Goal: Information Seeking & Learning: Learn about a topic

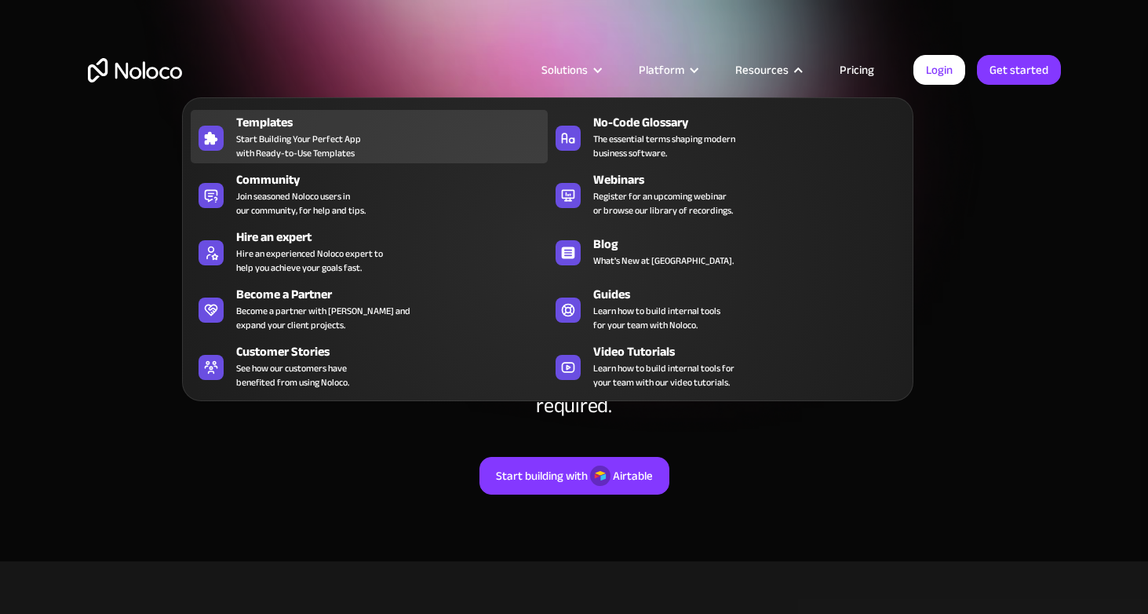
click at [381, 133] on div "Templates Start Building Your Perfect App with Ready-to-Use Templates" at bounding box center [388, 136] width 304 height 47
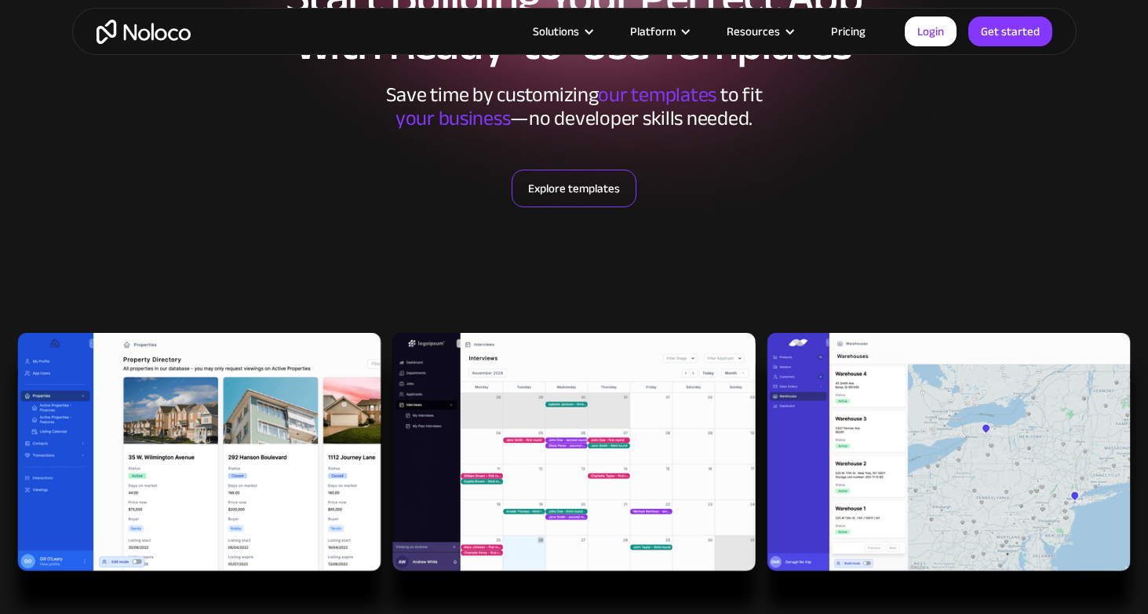
click at [543, 195] on link "Explore templates" at bounding box center [574, 189] width 125 height 38
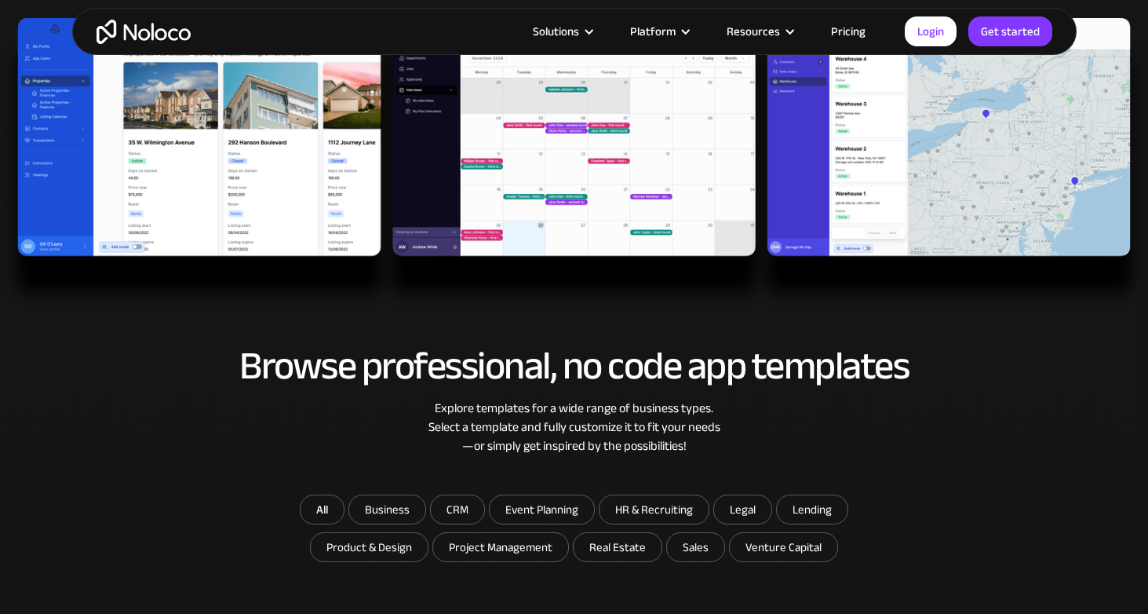
scroll to position [843, 0]
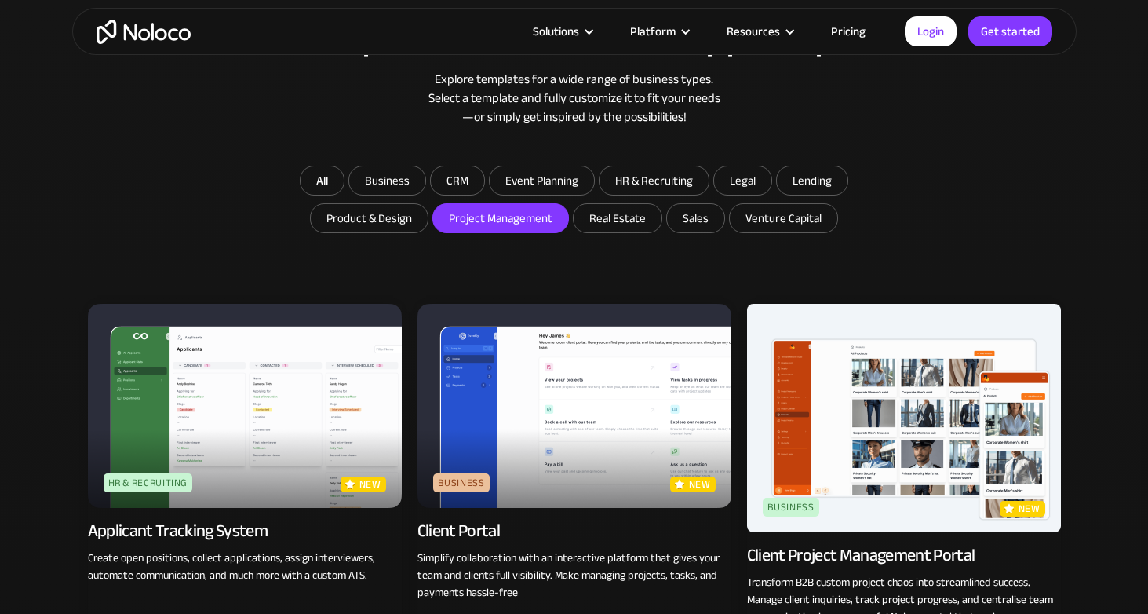
click at [425, 195] on input "Project Management" at bounding box center [387, 180] width 76 height 28
checkbox input "true"
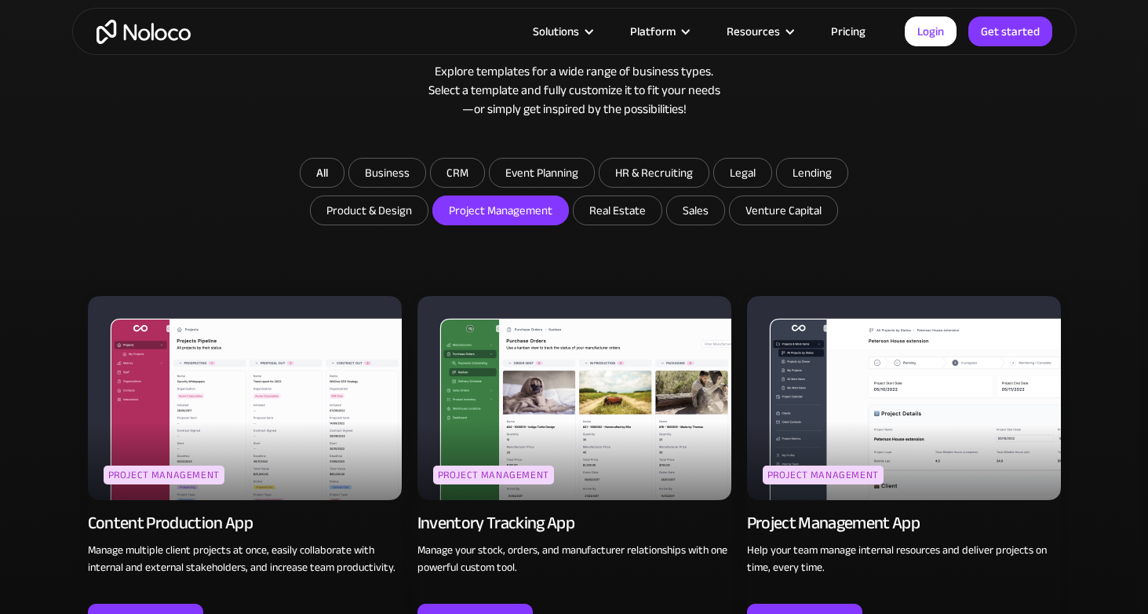
scroll to position [789, 0]
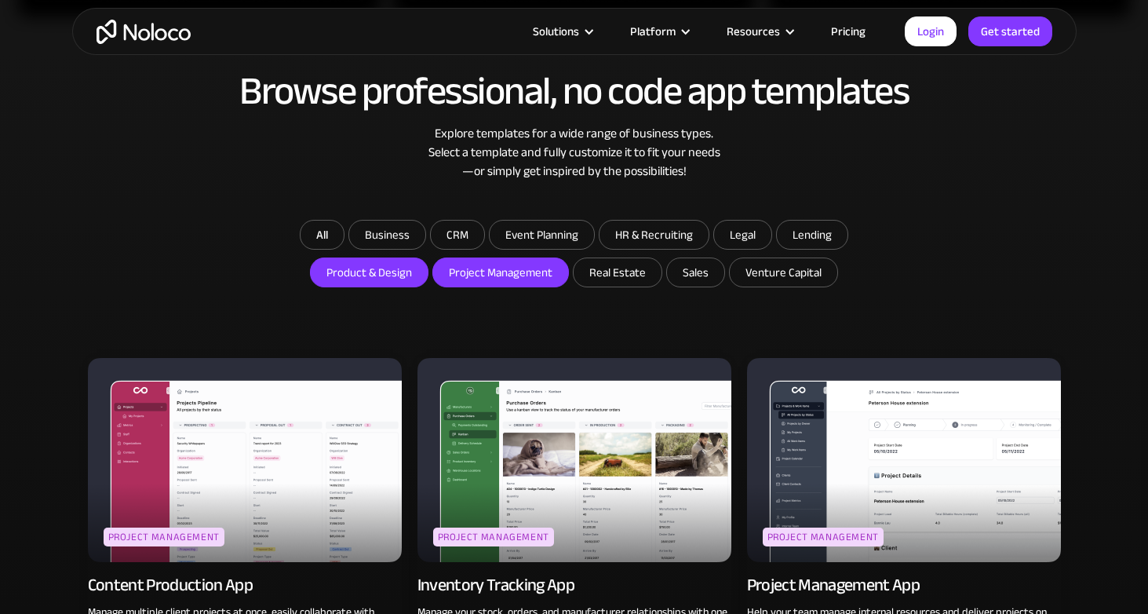
click at [379, 249] on input "Product & Design" at bounding box center [387, 235] width 76 height 28
checkbox input "true"
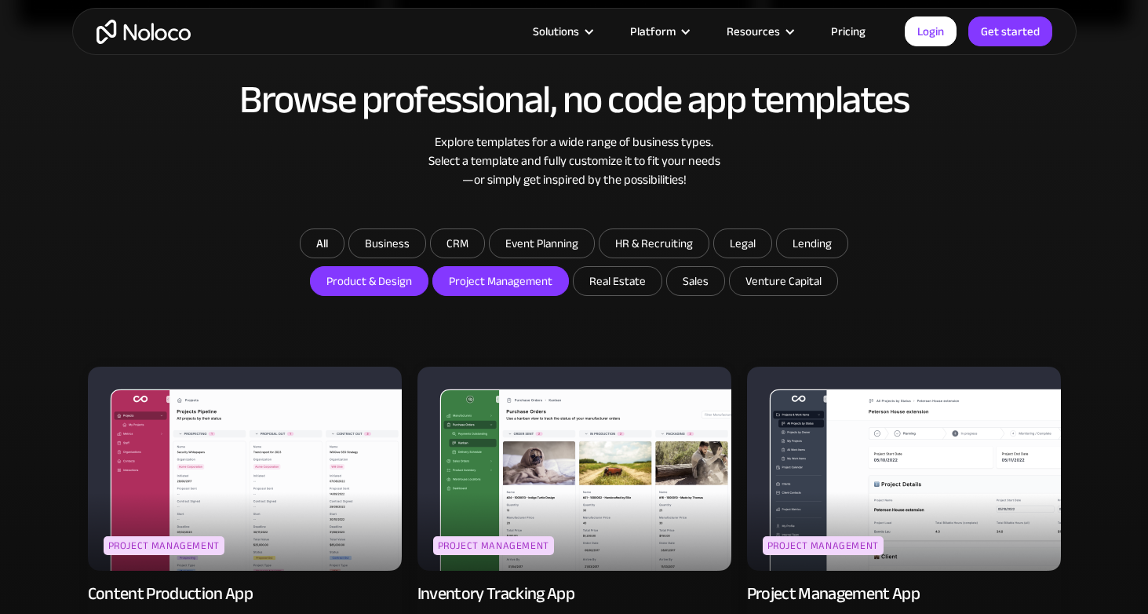
scroll to position [752, 0]
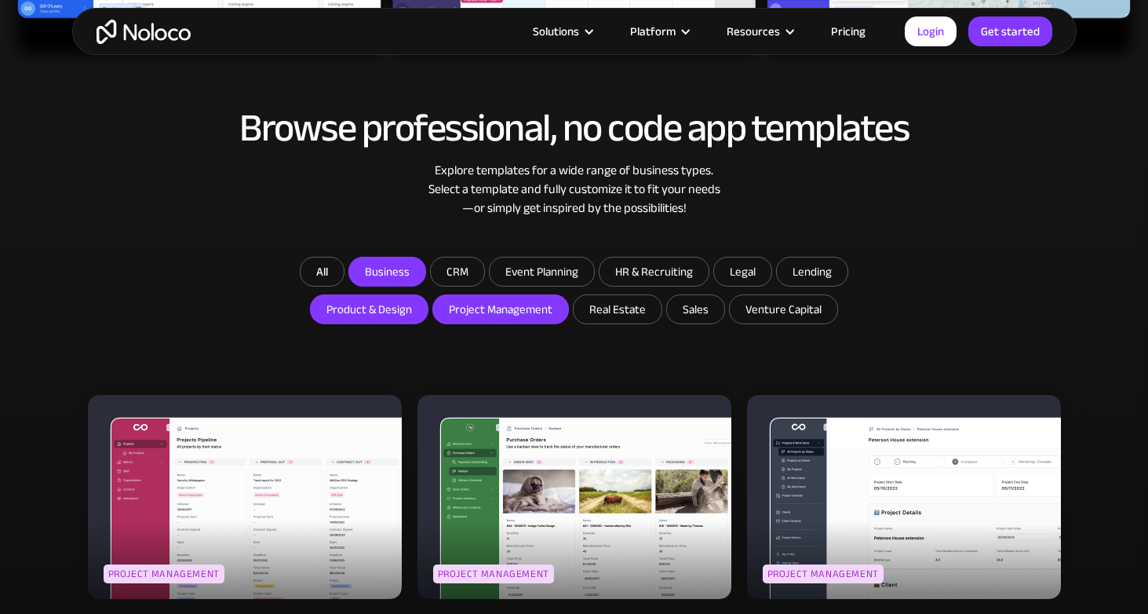
click at [363, 276] on input "Business" at bounding box center [387, 271] width 76 height 28
checkbox input "true"
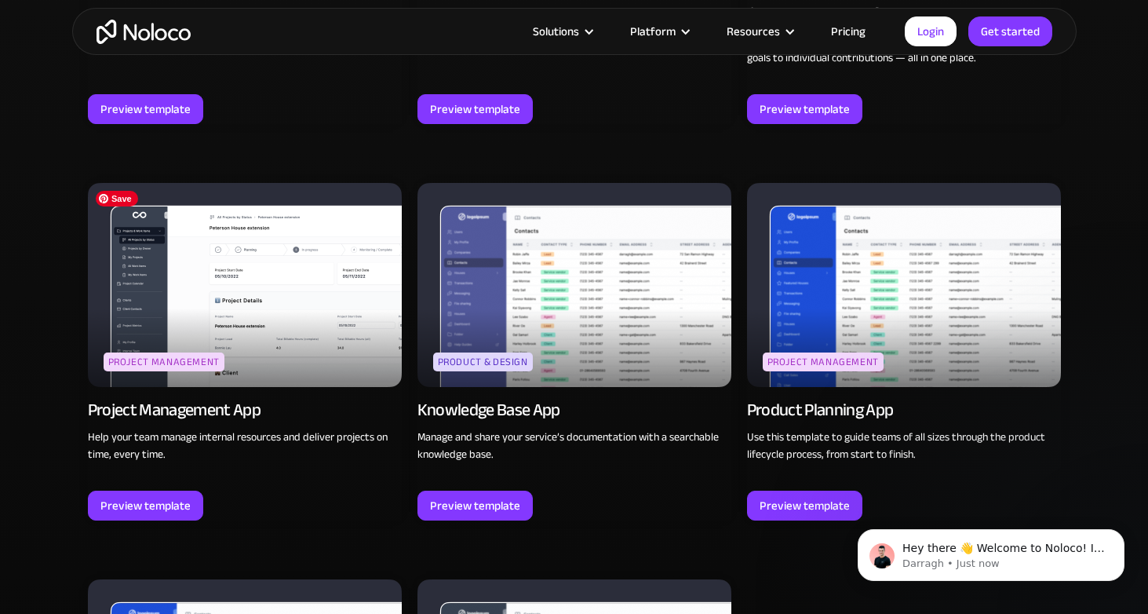
scroll to position [1838, 0]
